Goal: Transaction & Acquisition: Download file/media

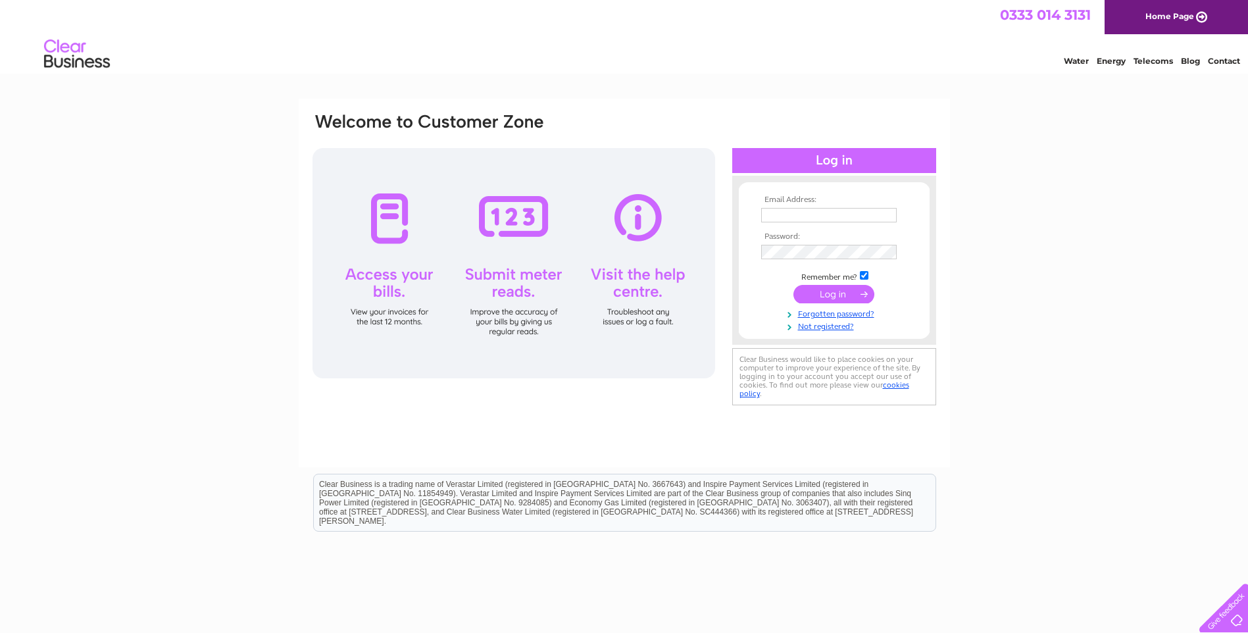
type input "aw@albatrees.co.uk"
click at [826, 297] on input "submit" at bounding box center [833, 294] width 81 height 18
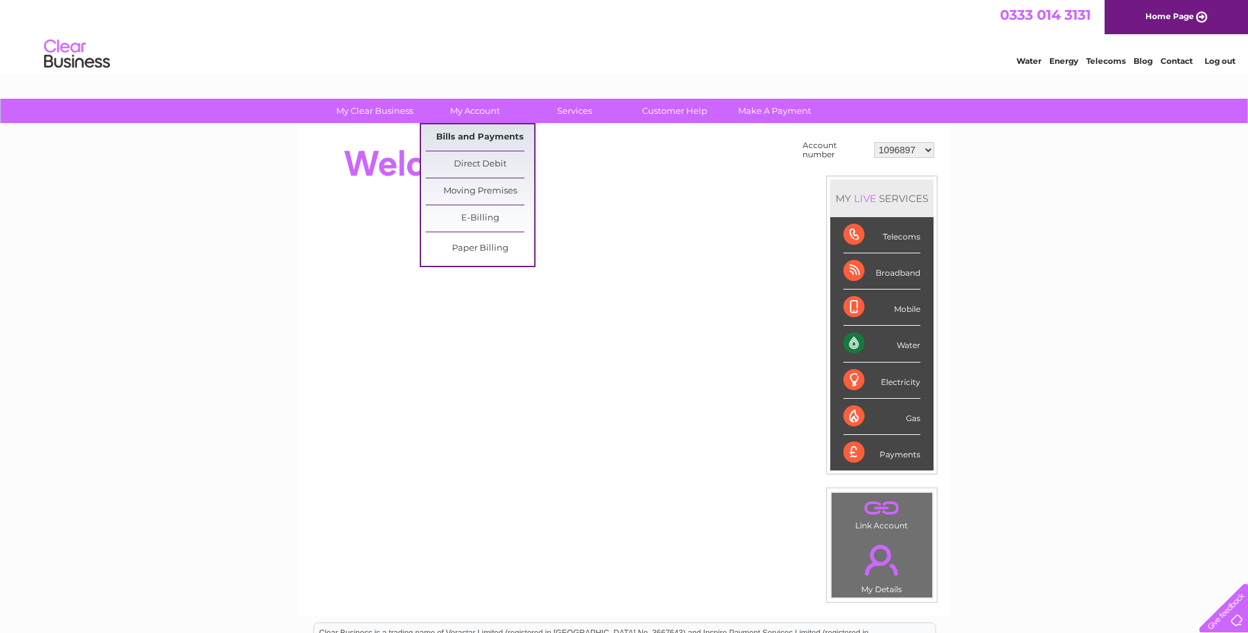
click at [469, 134] on link "Bills and Payments" at bounding box center [480, 137] width 109 height 26
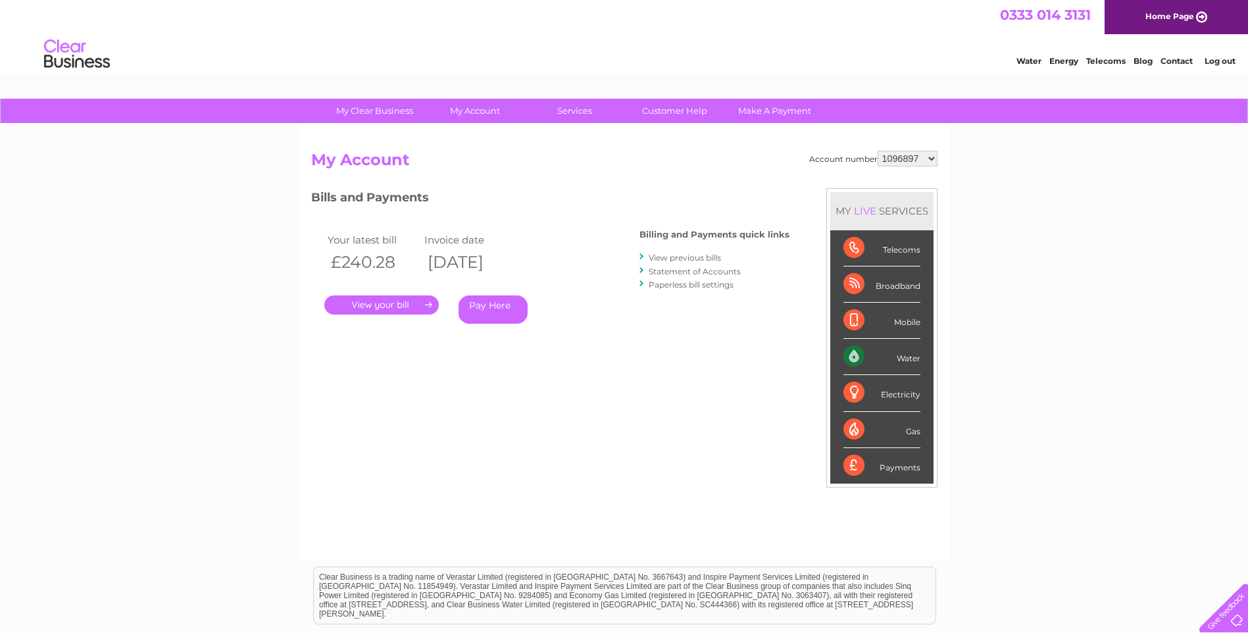
click at [367, 304] on link "." at bounding box center [381, 304] width 114 height 19
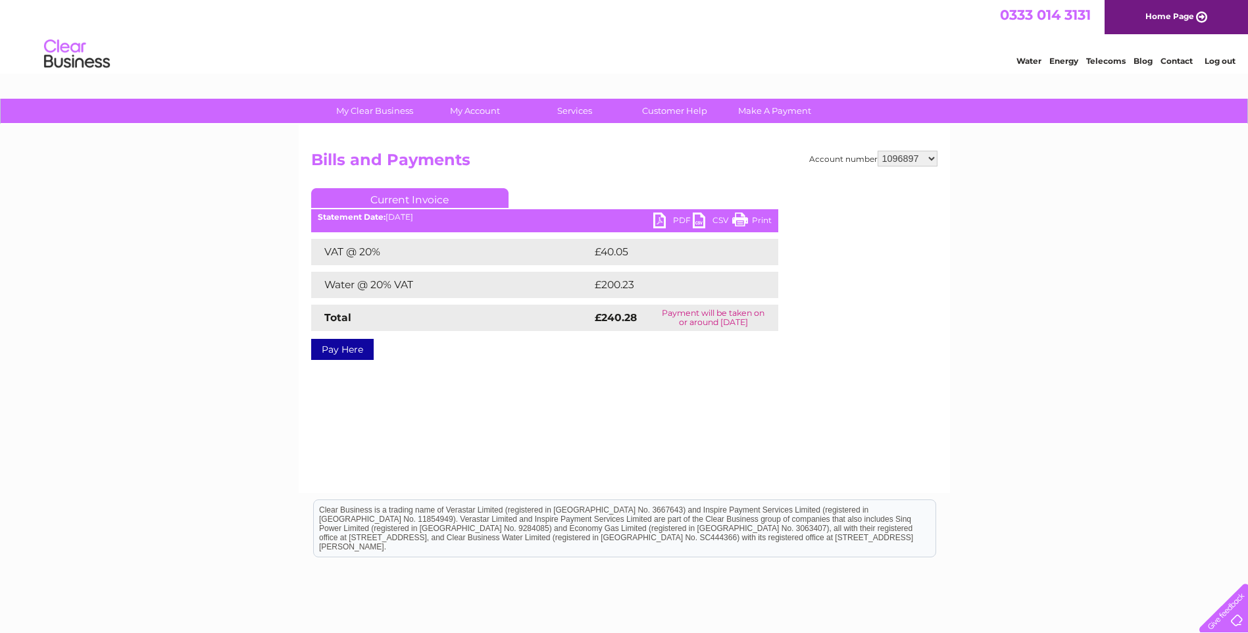
click at [662, 222] on link "PDF" at bounding box center [672, 221] width 39 height 19
click at [930, 160] on select "1096897 30299871" at bounding box center [907, 159] width 60 height 16
select select "30299871"
click at [877, 151] on select "1096897 30299871" at bounding box center [907, 159] width 60 height 16
click at [657, 216] on link "PDF" at bounding box center [672, 221] width 39 height 19
